Goal: Transaction & Acquisition: Purchase product/service

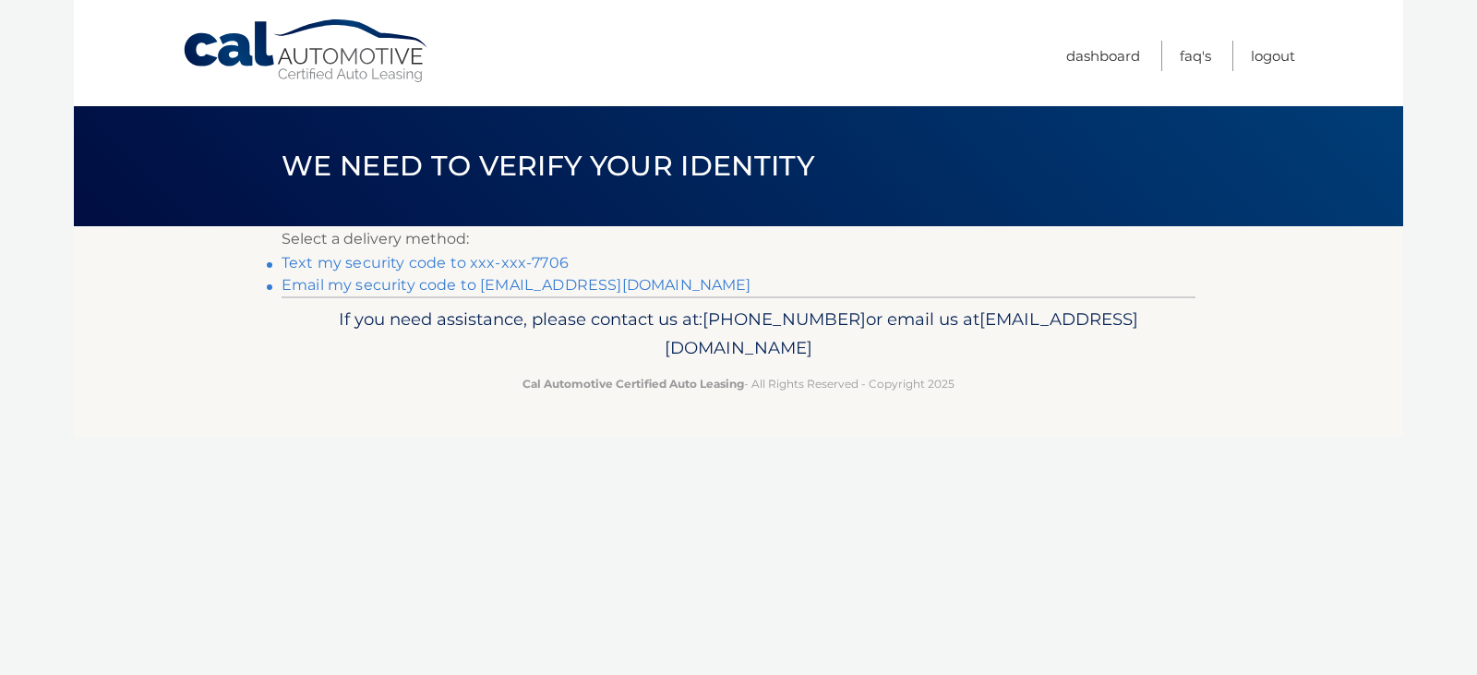
click at [454, 285] on link "Email my security code to [EMAIL_ADDRESS][DOMAIN_NAME]" at bounding box center [516, 285] width 470 height 18
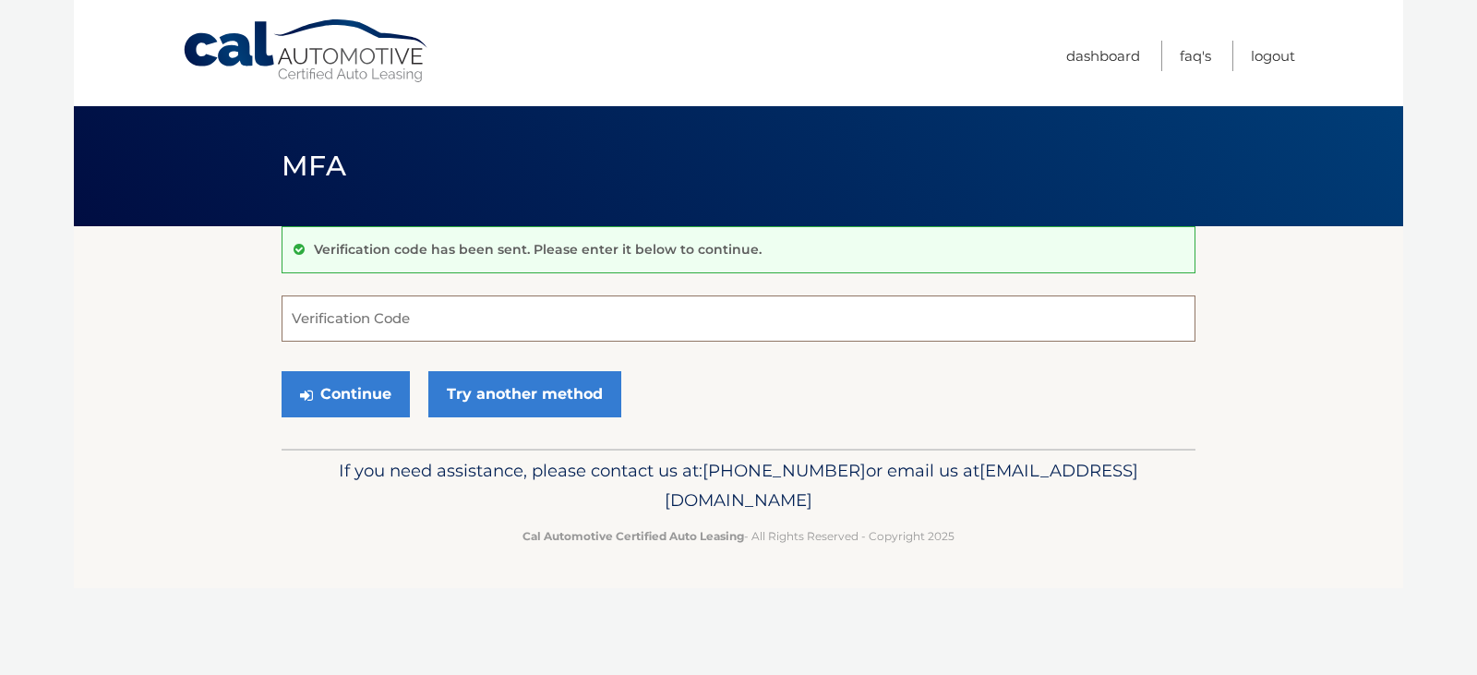
click at [315, 317] on input "Verification Code" at bounding box center [738, 318] width 914 height 46
type input "496261"
click at [356, 394] on button "Continue" at bounding box center [345, 394] width 128 height 46
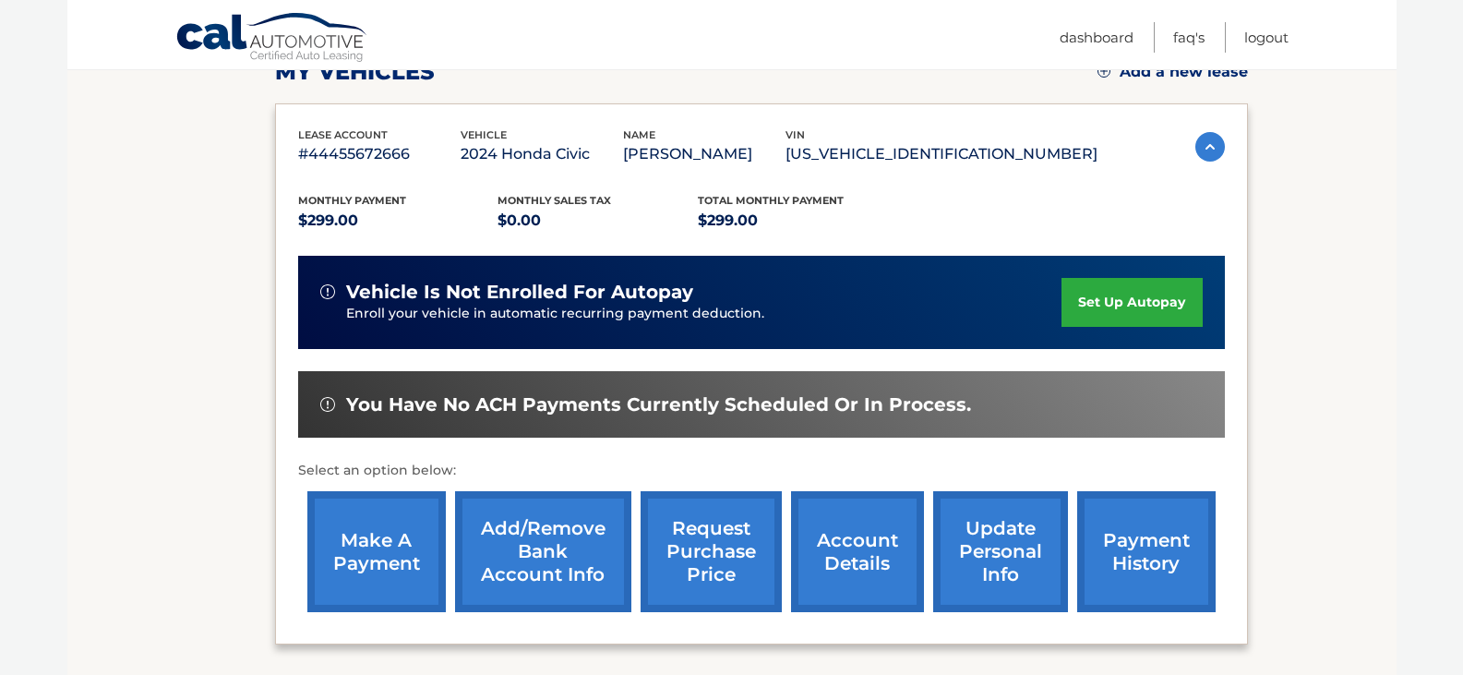
scroll to position [282, 0]
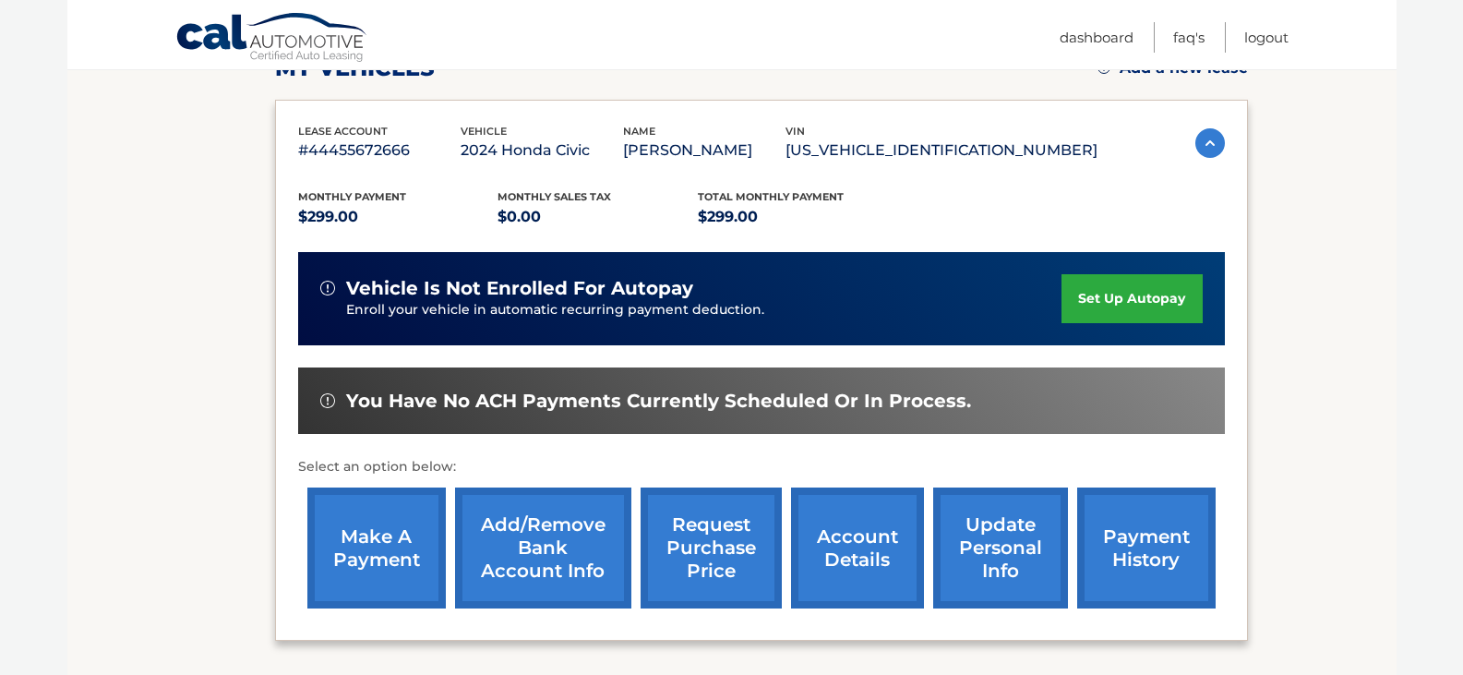
click at [384, 526] on link "make a payment" at bounding box center [376, 547] width 138 height 121
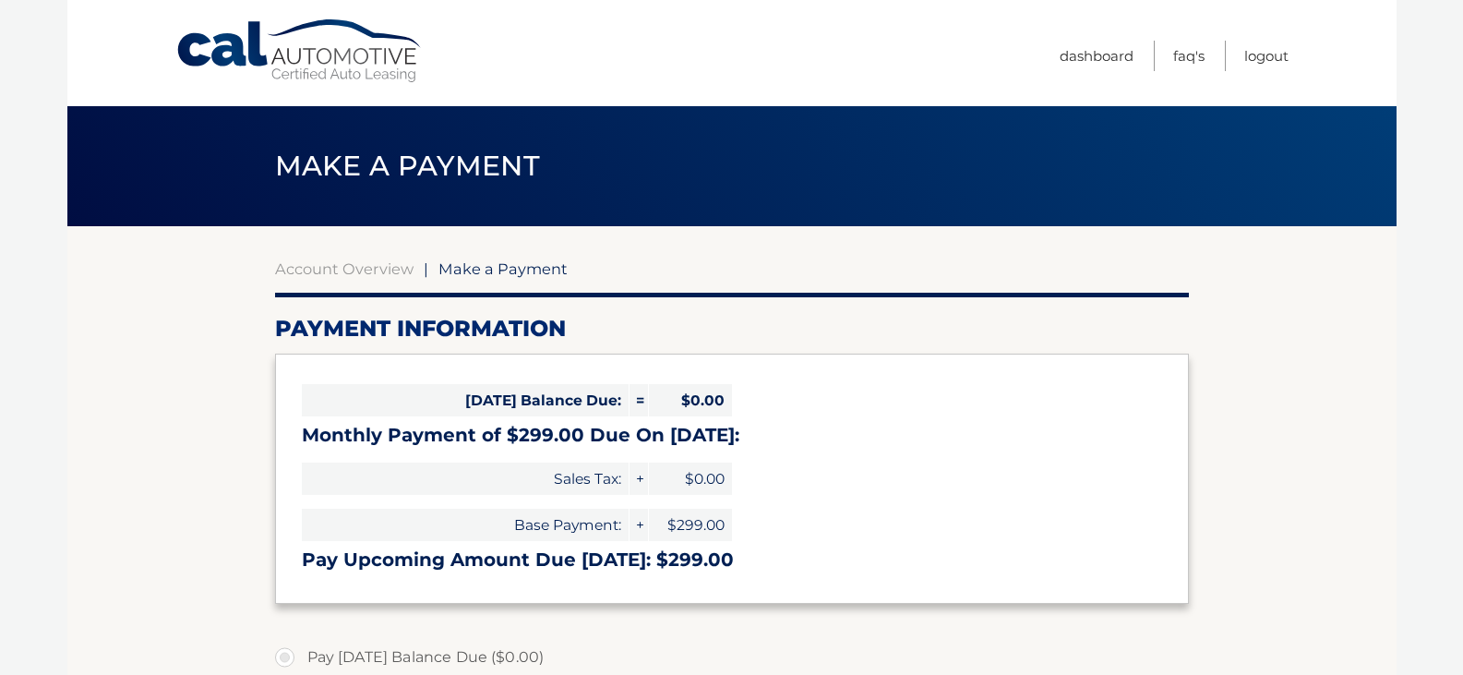
select select "NmExZDhjMDctZDJiOS00YzE0LThkN2YtYmU3NjZhNzczNmRk"
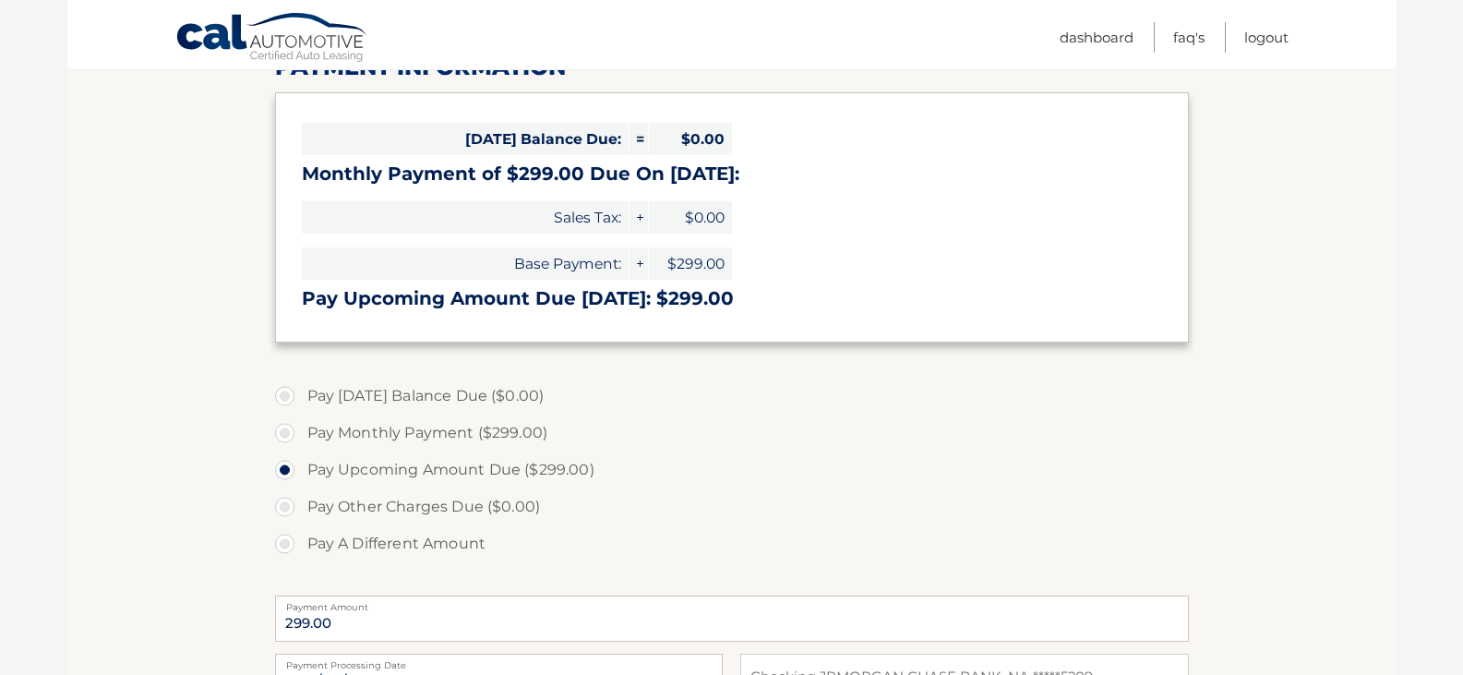
scroll to position [264, 0]
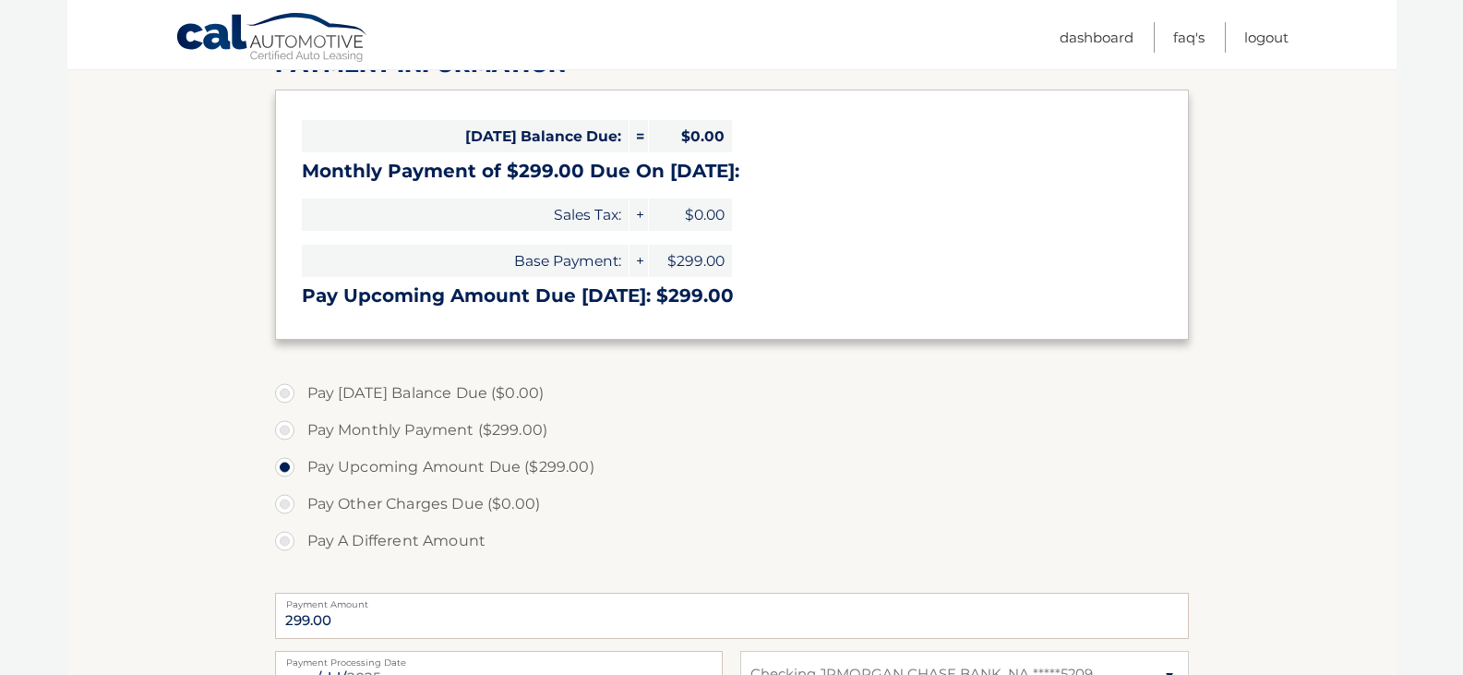
click at [286, 429] on label "Pay Monthly Payment ($299.00)" at bounding box center [732, 430] width 914 height 37
click at [286, 429] on input "Pay Monthly Payment ($299.00)" at bounding box center [291, 427] width 18 height 30
radio input "true"
click at [286, 429] on label "Pay Monthly Payment ($299.00)" at bounding box center [732, 430] width 914 height 37
click at [286, 429] on input "Pay Monthly Payment ($299.00)" at bounding box center [291, 427] width 18 height 30
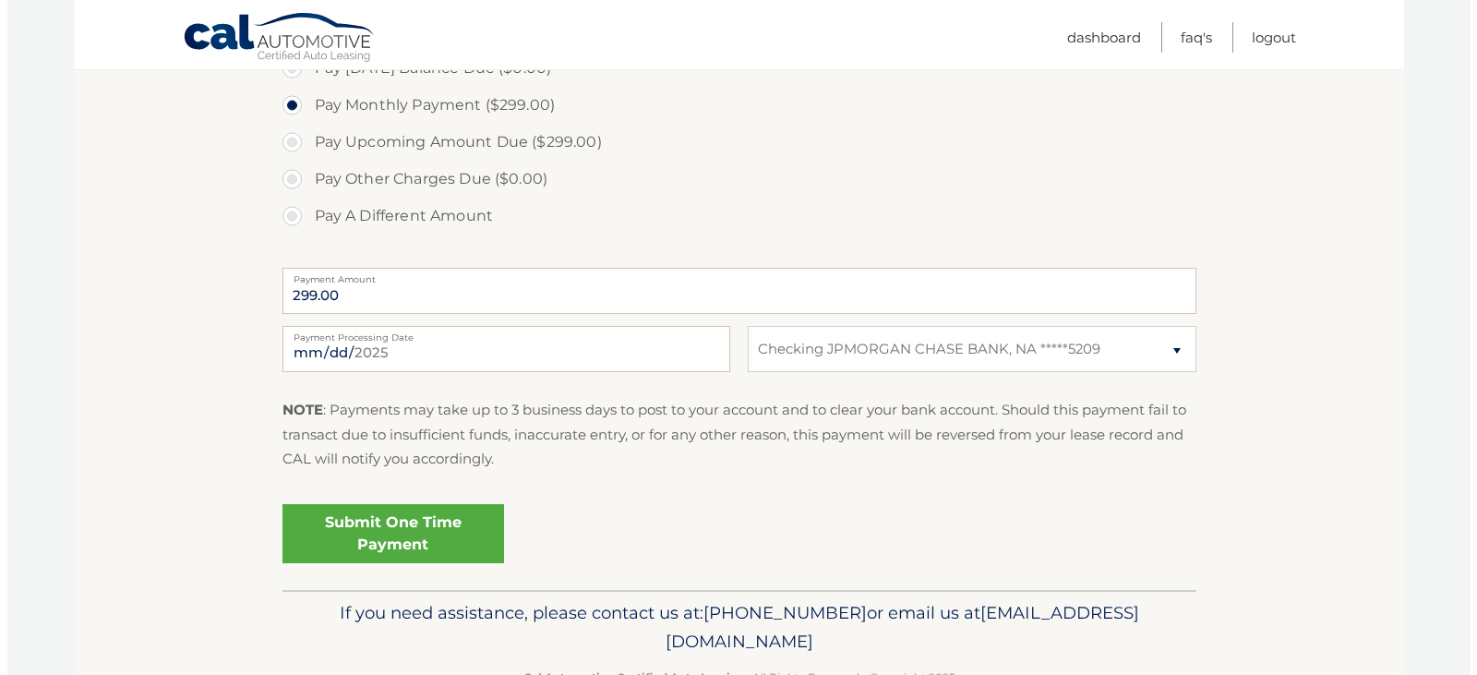
scroll to position [595, 0]
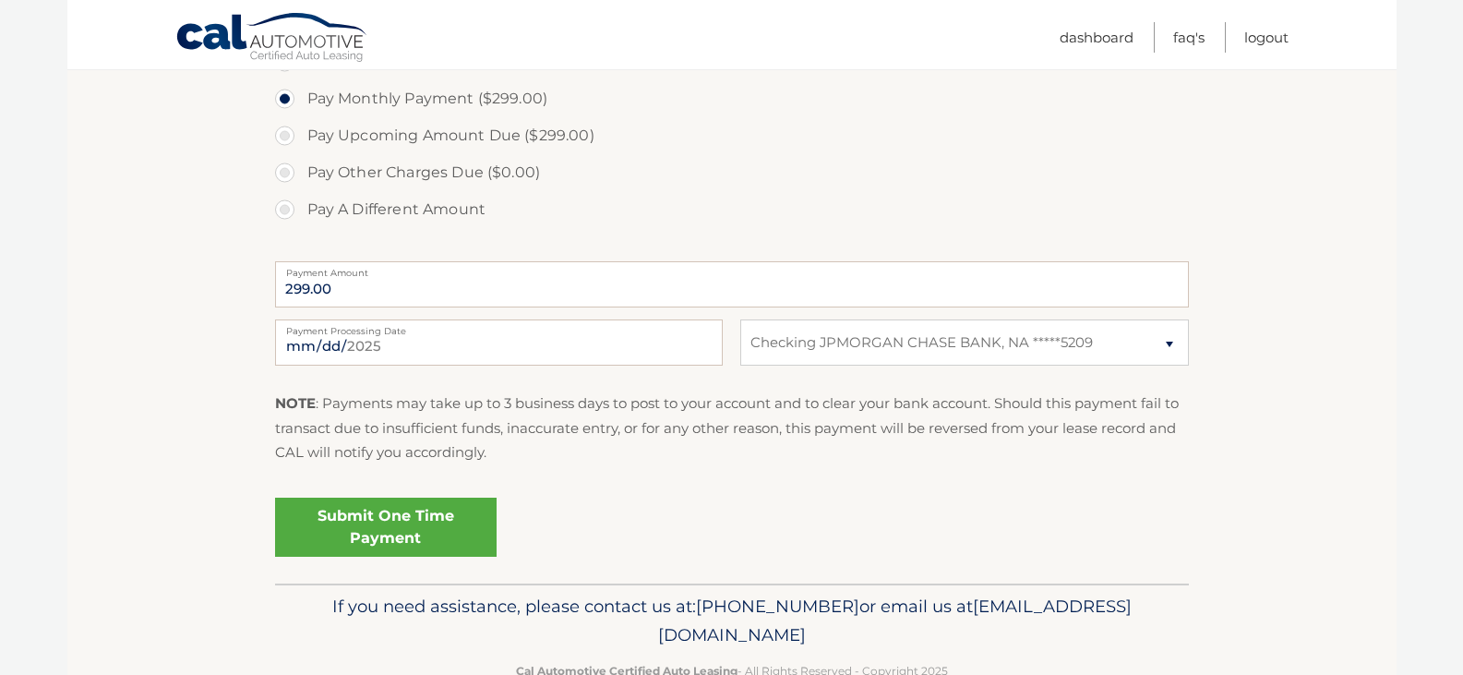
click at [389, 526] on link "Submit One Time Payment" at bounding box center [386, 526] width 222 height 59
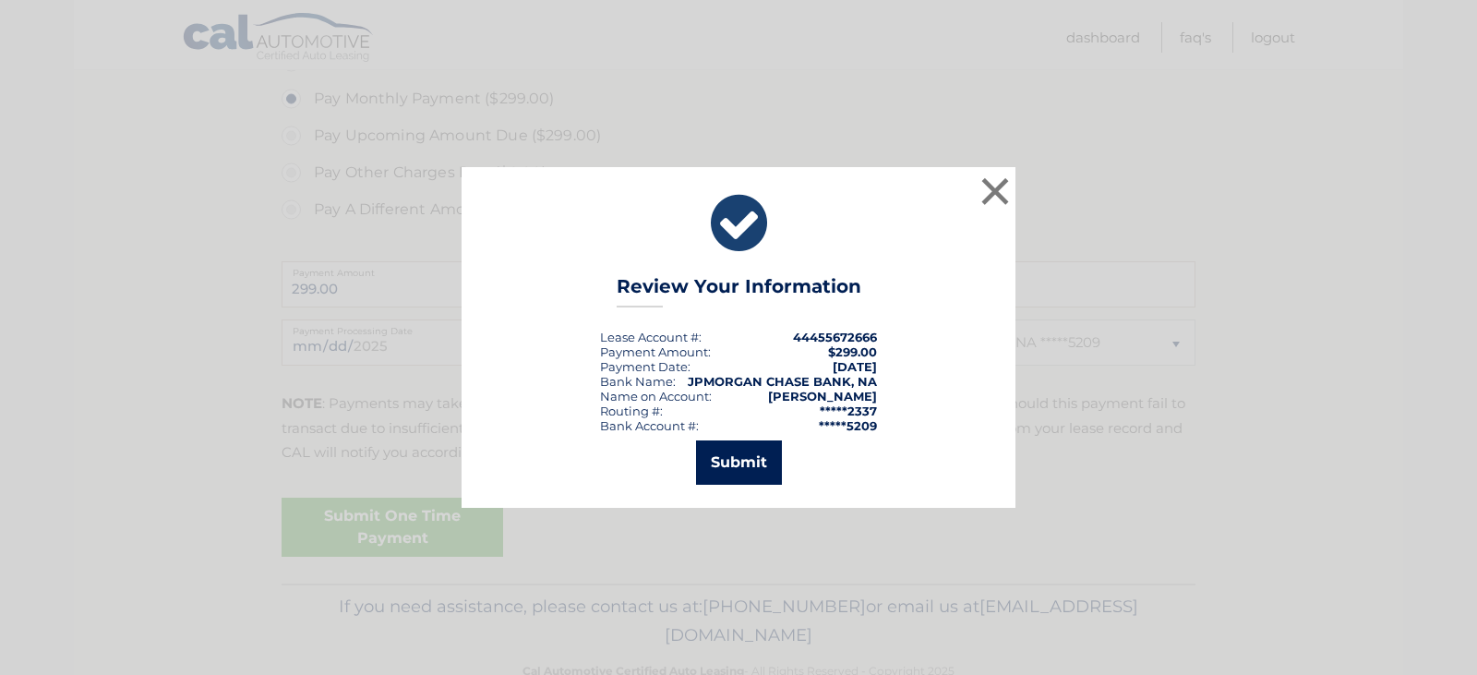
click at [744, 469] on button "Submit" at bounding box center [739, 462] width 86 height 44
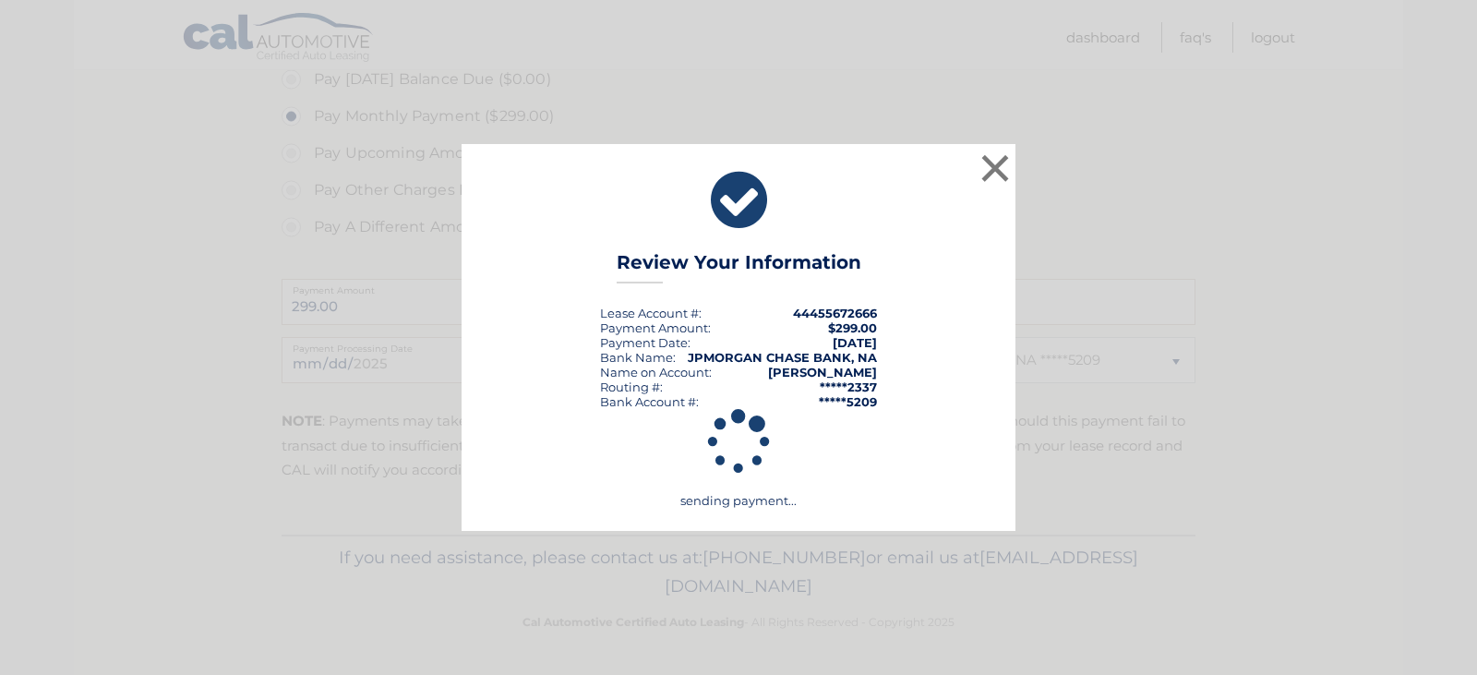
scroll to position [578, 0]
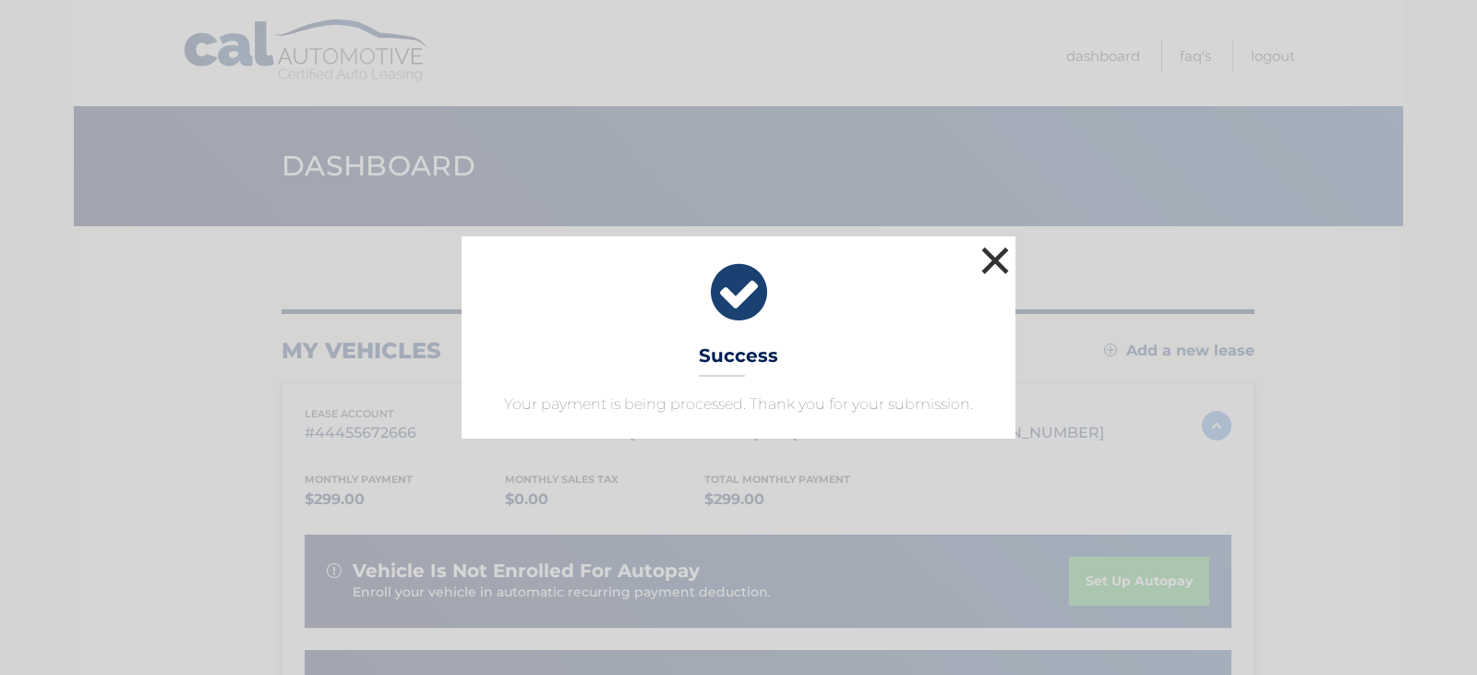
click at [991, 246] on button "×" at bounding box center [994, 260] width 37 height 37
